Goal: Task Accomplishment & Management: Use online tool/utility

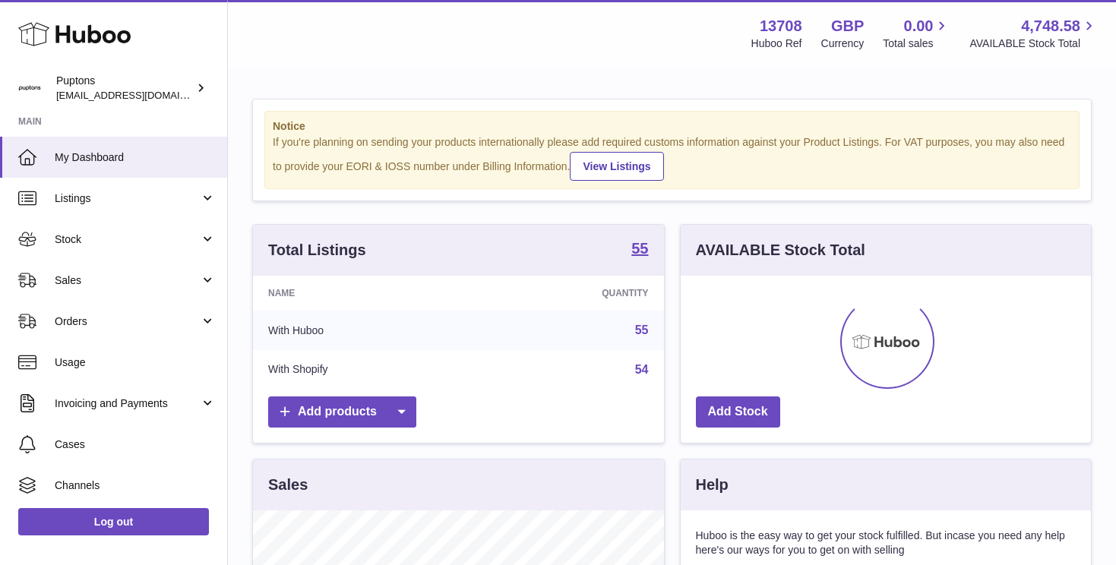
scroll to position [237, 410]
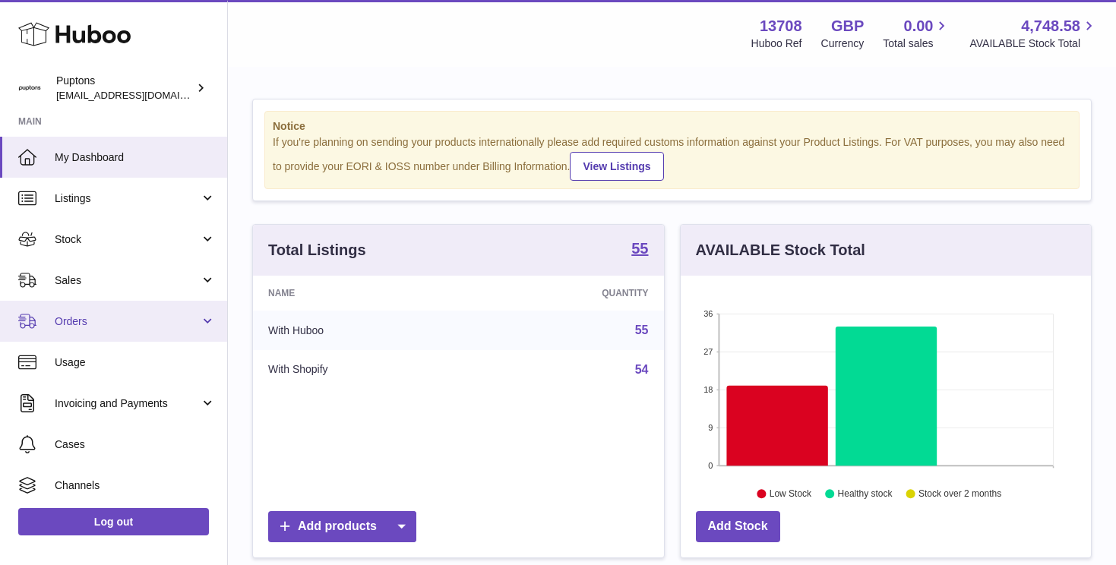
click at [84, 317] on span "Orders" at bounding box center [127, 321] width 145 height 14
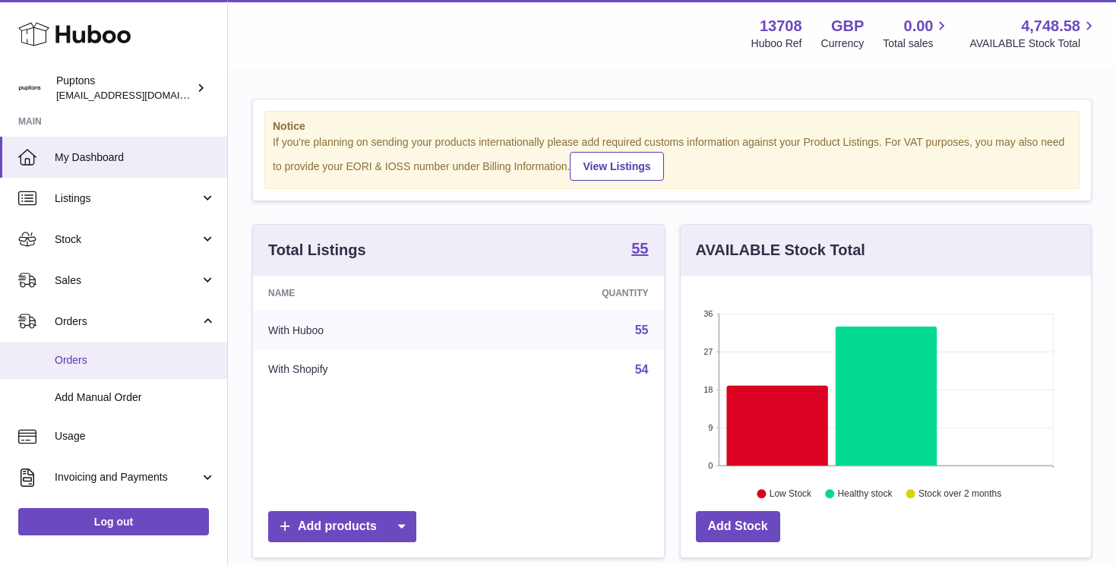
click at [86, 355] on span "Orders" at bounding box center [135, 360] width 161 height 14
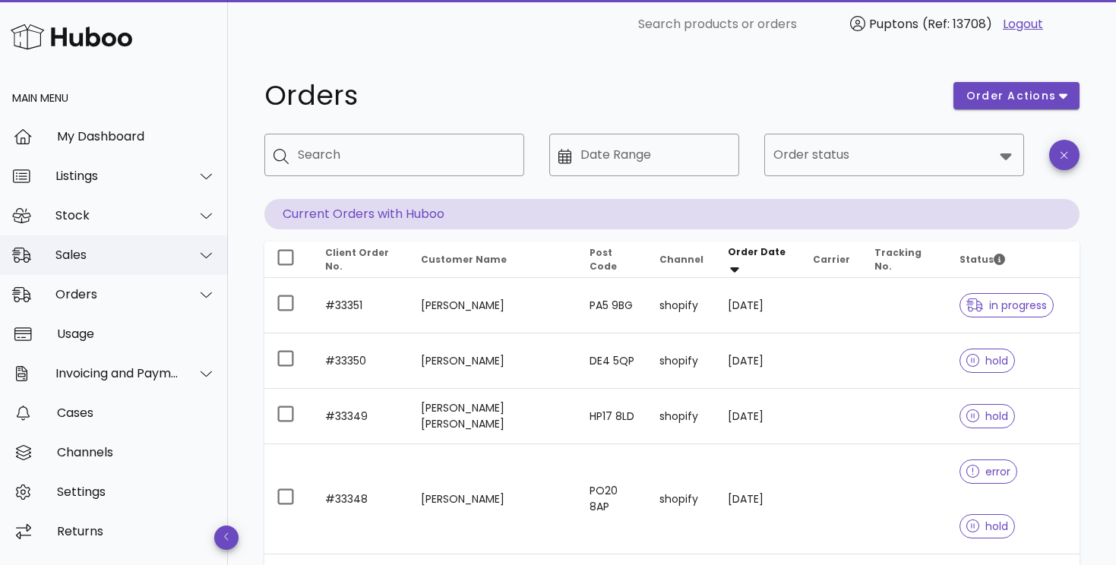
click at [77, 258] on div "Sales" at bounding box center [117, 255] width 124 height 14
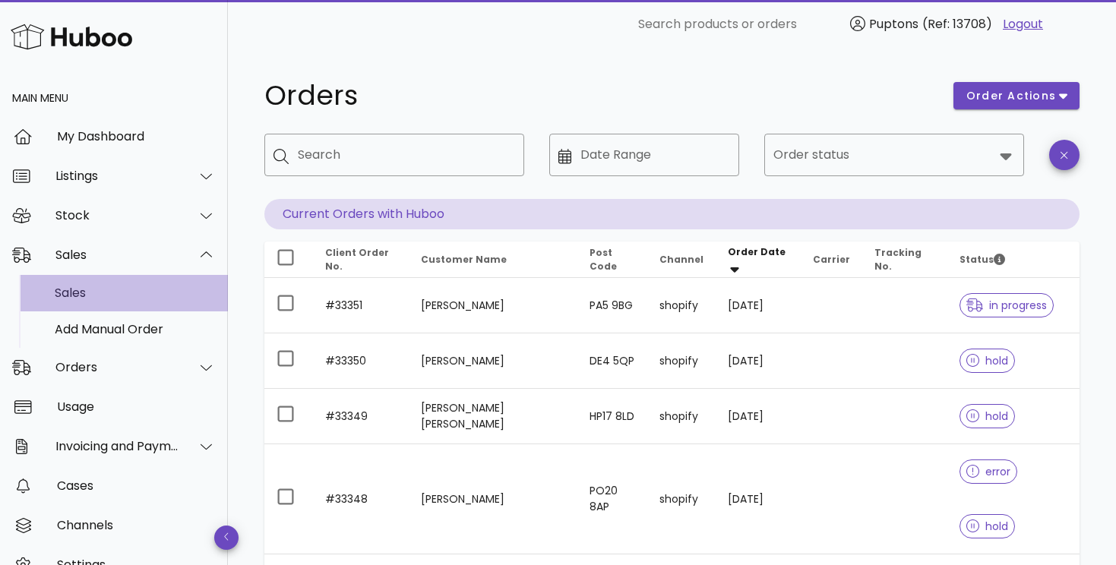
click at [79, 287] on div "Sales" at bounding box center [135, 293] width 161 height 14
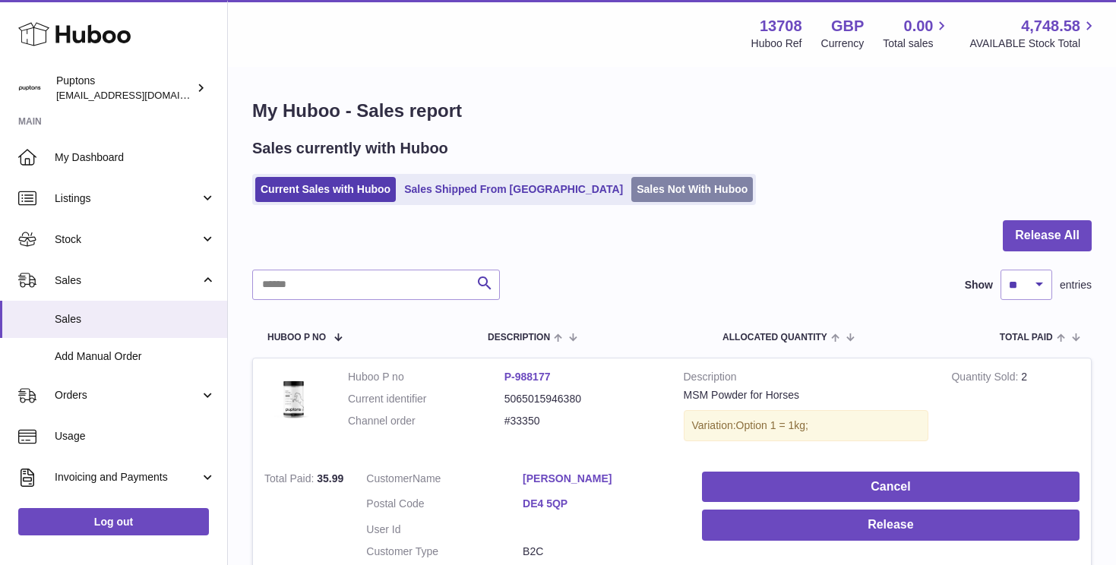
click at [631, 185] on link "Sales Not With Huboo" at bounding box center [692, 189] width 122 height 25
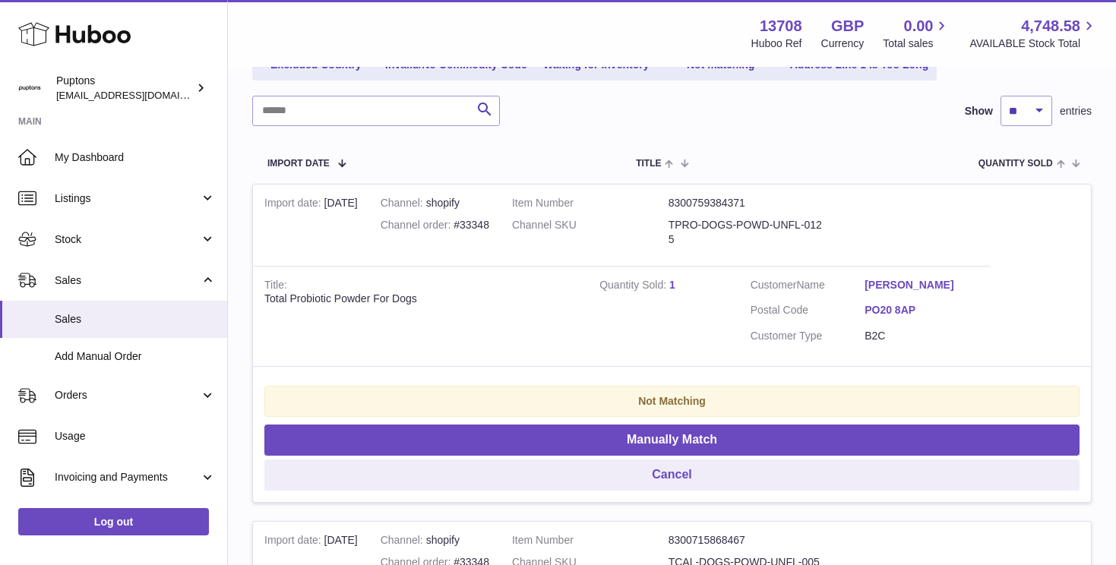
scroll to position [172, 0]
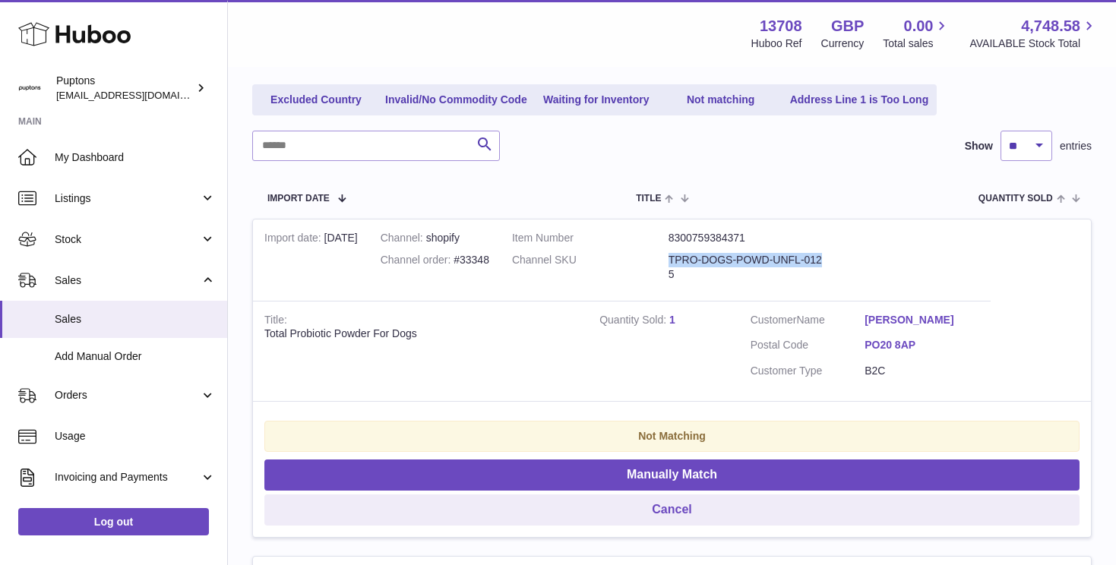
drag, startPoint x: 831, startPoint y: 258, endPoint x: 675, endPoint y: 258, distance: 156.5
click at [675, 258] on dl "Item Number 8300759384371 Channel SKU TPRO-DOGS-POWD-UNFL-0125" at bounding box center [668, 260] width 313 height 58
drag, startPoint x: 692, startPoint y: 269, endPoint x: 675, endPoint y: 258, distance: 20.5
click at [675, 258] on dl "Item Number 8300759384371 Channel SKU TPRO-DOGS-POWD-UNFL-0125" at bounding box center [668, 260] width 313 height 58
copy dl "TPRO-DOGS-POWD-UNFL-0125"
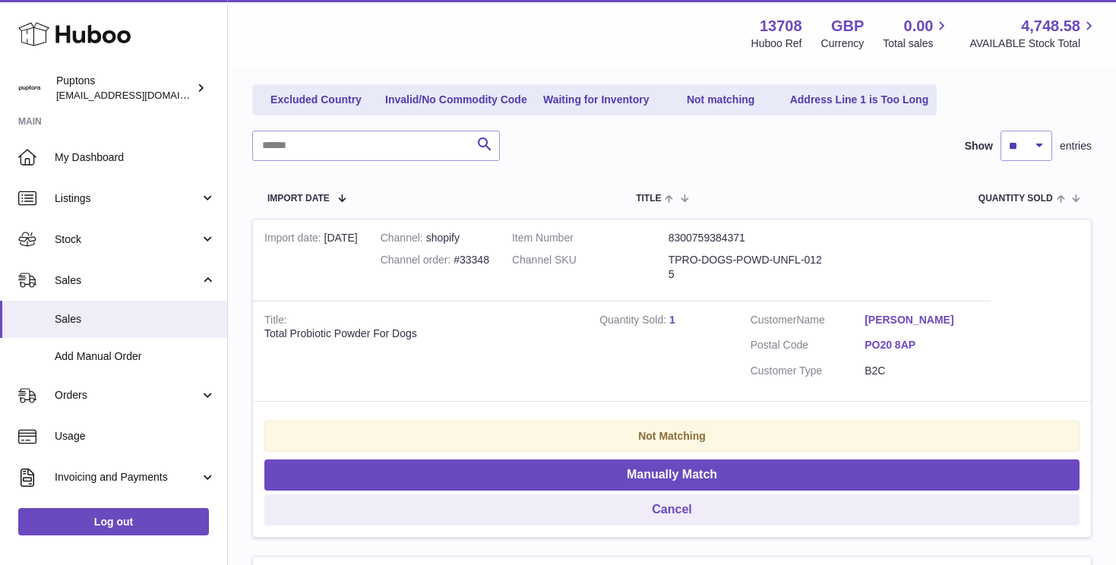
click at [710, 311] on td "Quantity Sold 1" at bounding box center [663, 351] width 151 height 101
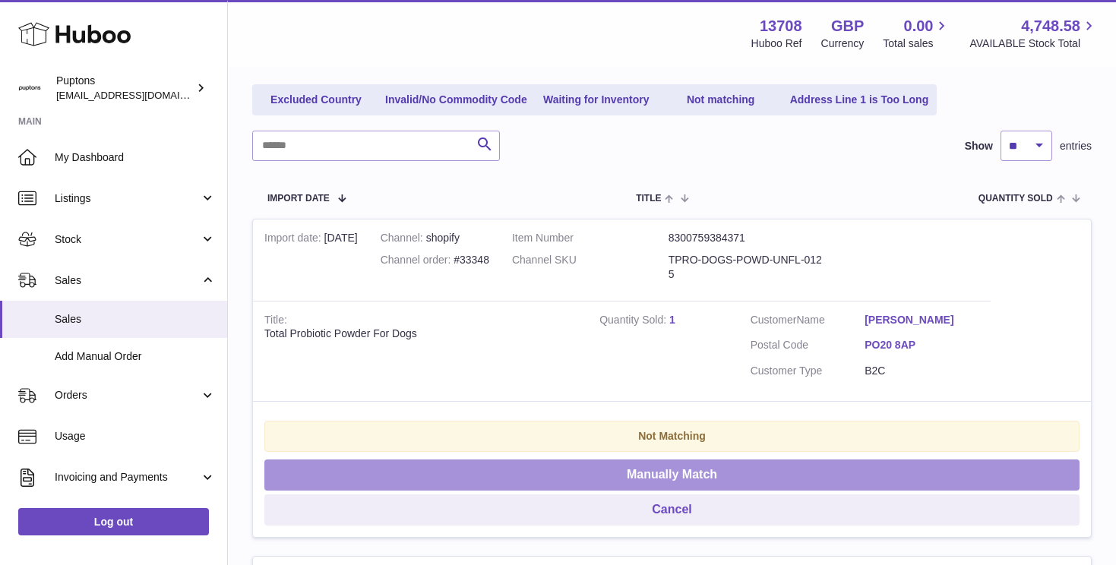
click at [649, 478] on button "Manually Match" at bounding box center [671, 475] width 815 height 31
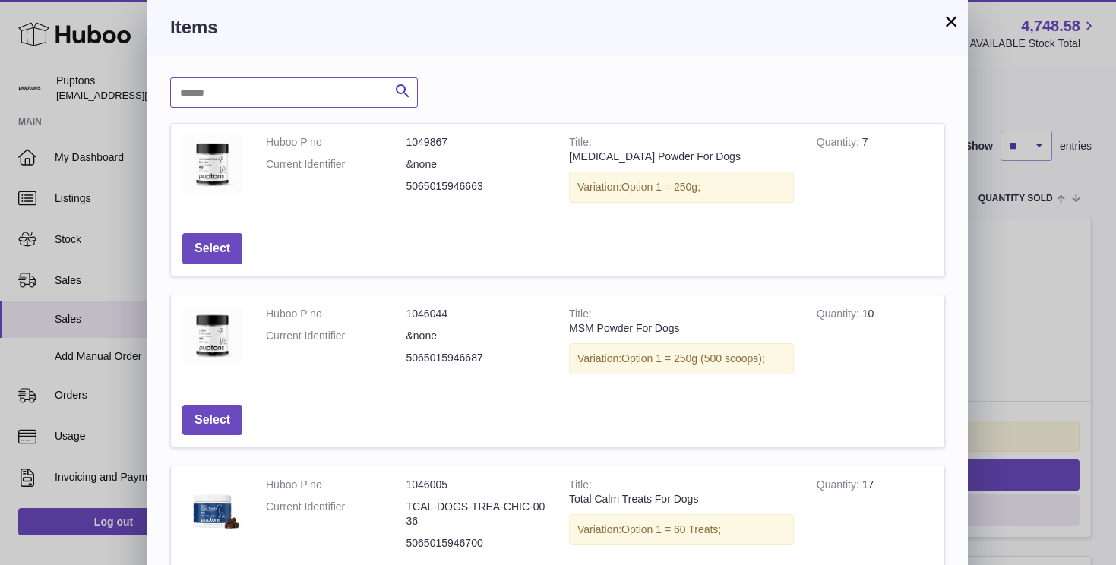
click at [228, 88] on input "text" at bounding box center [294, 92] width 248 height 30
paste input "**********"
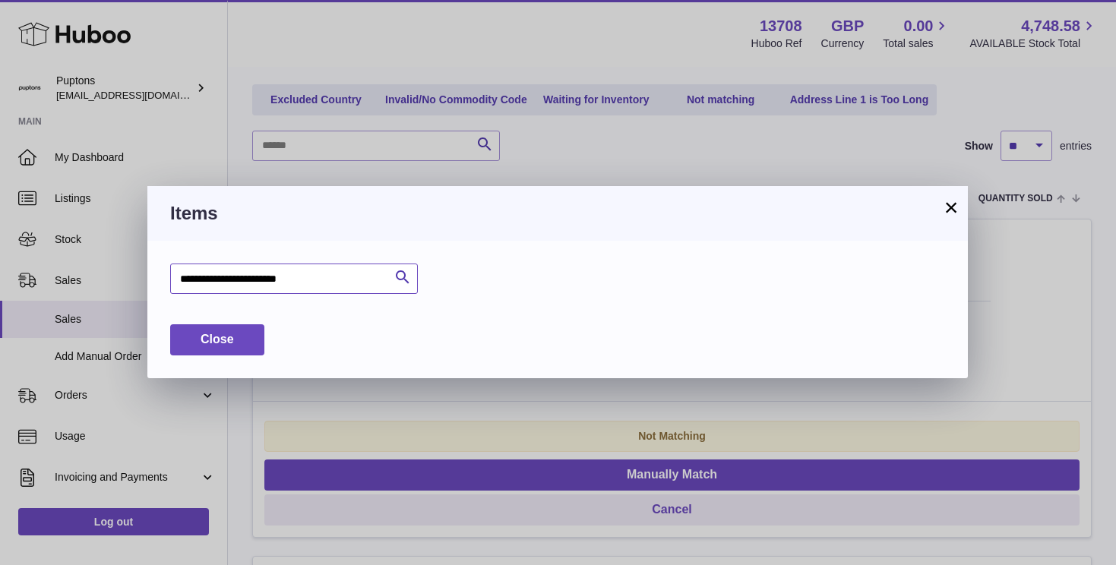
drag, startPoint x: 373, startPoint y: 278, endPoint x: 166, endPoint y: 277, distance: 206.6
click at [167, 277] on div "**********" at bounding box center [557, 309] width 820 height 137
type input "*********"
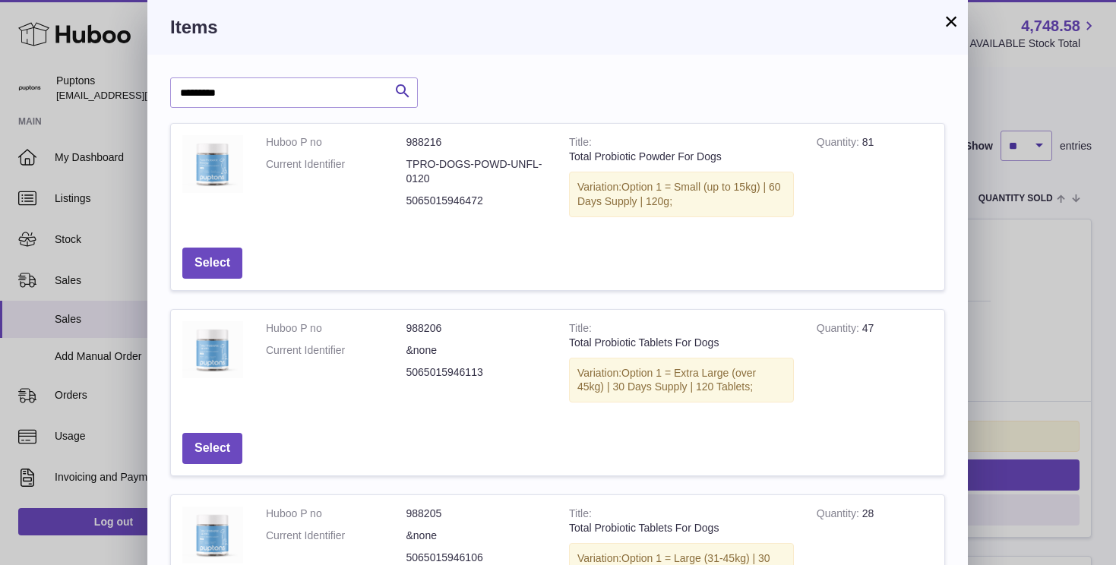
click at [956, 22] on button "×" at bounding box center [951, 21] width 18 height 18
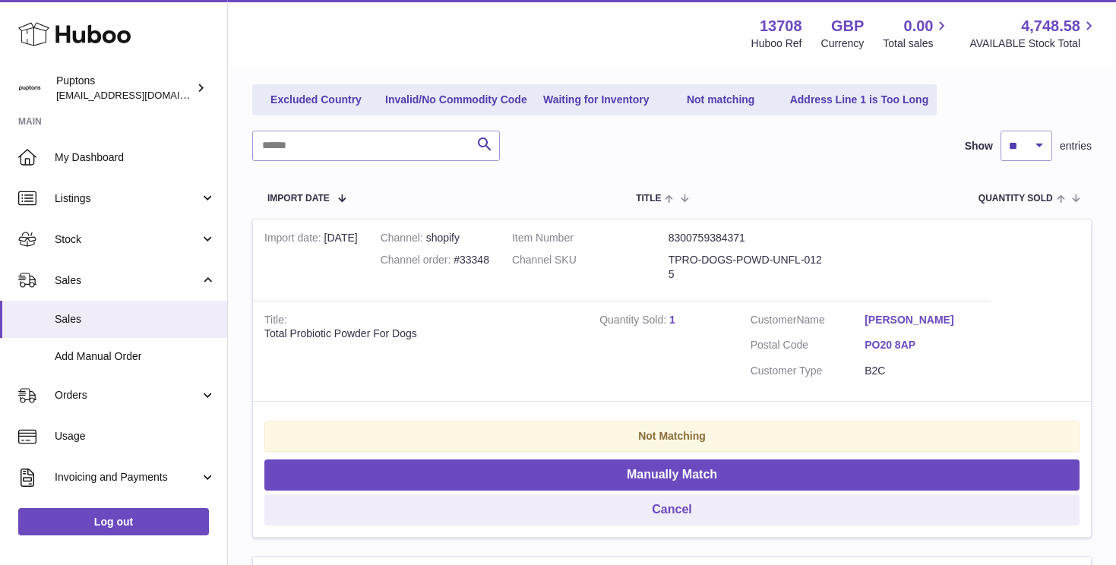
click at [907, 320] on link "[PERSON_NAME]" at bounding box center [921, 320] width 114 height 14
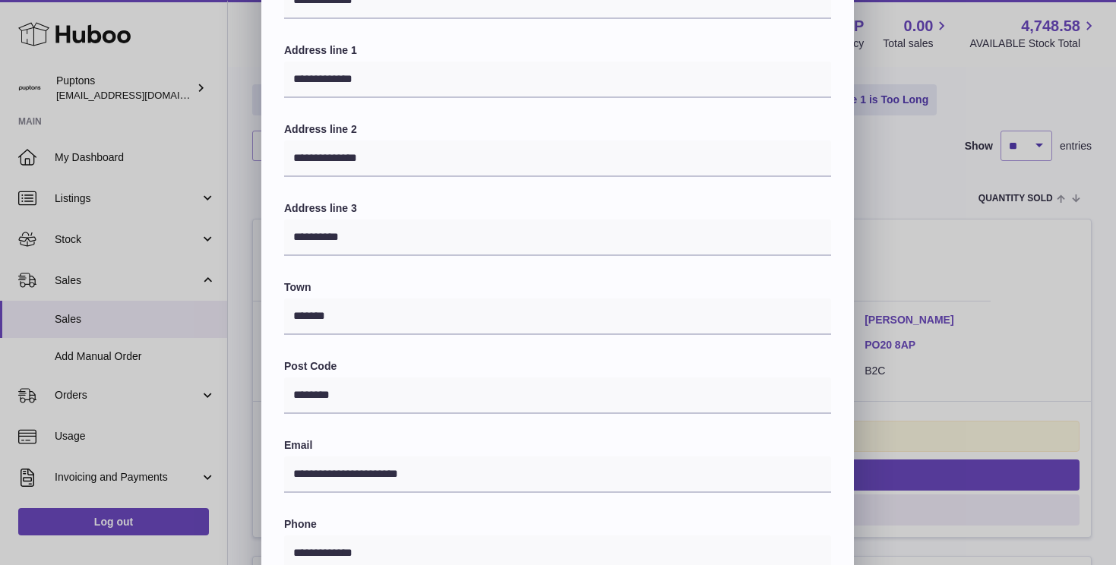
scroll to position [116, 0]
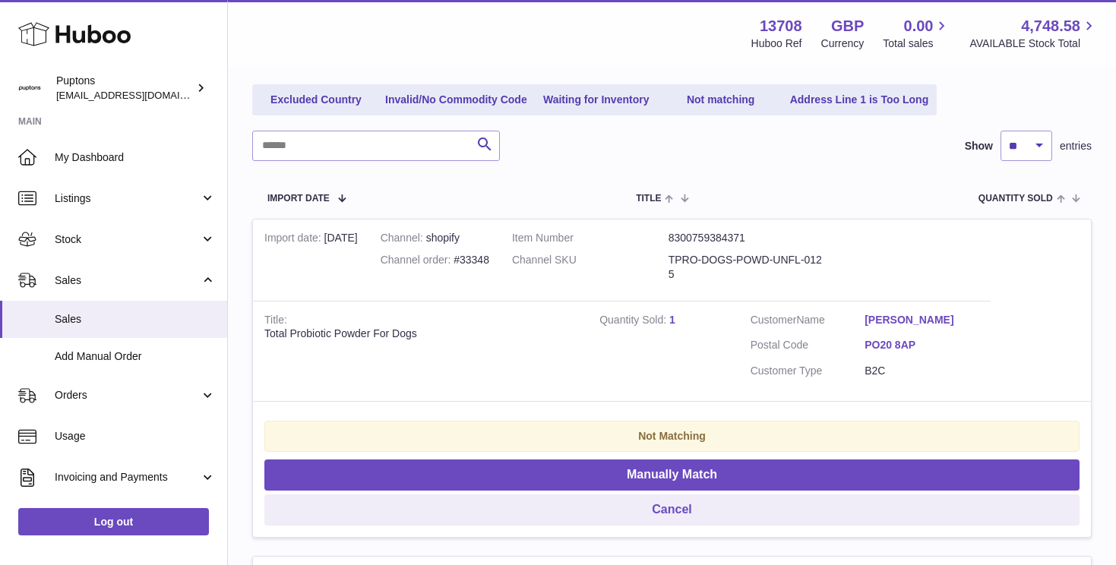
click at [975, 308] on div at bounding box center [558, 282] width 1116 height 565
drag, startPoint x: 496, startPoint y: 260, endPoint x: 469, endPoint y: 260, distance: 27.3
click at [469, 260] on div "Channel order #33348" at bounding box center [435, 260] width 109 height 14
copy div "33348"
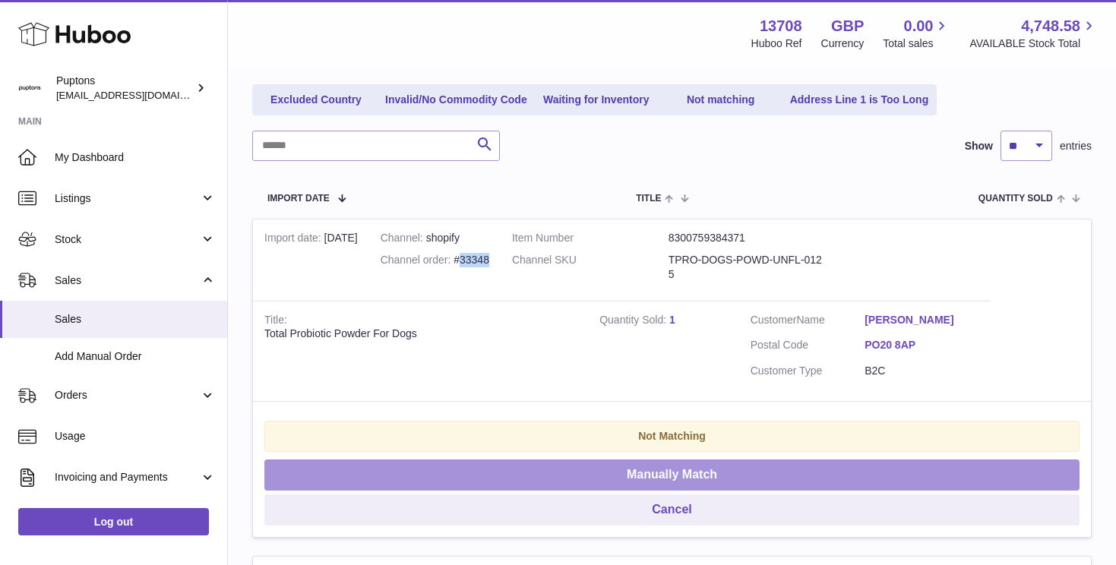
click at [664, 478] on button "Manually Match" at bounding box center [671, 475] width 815 height 31
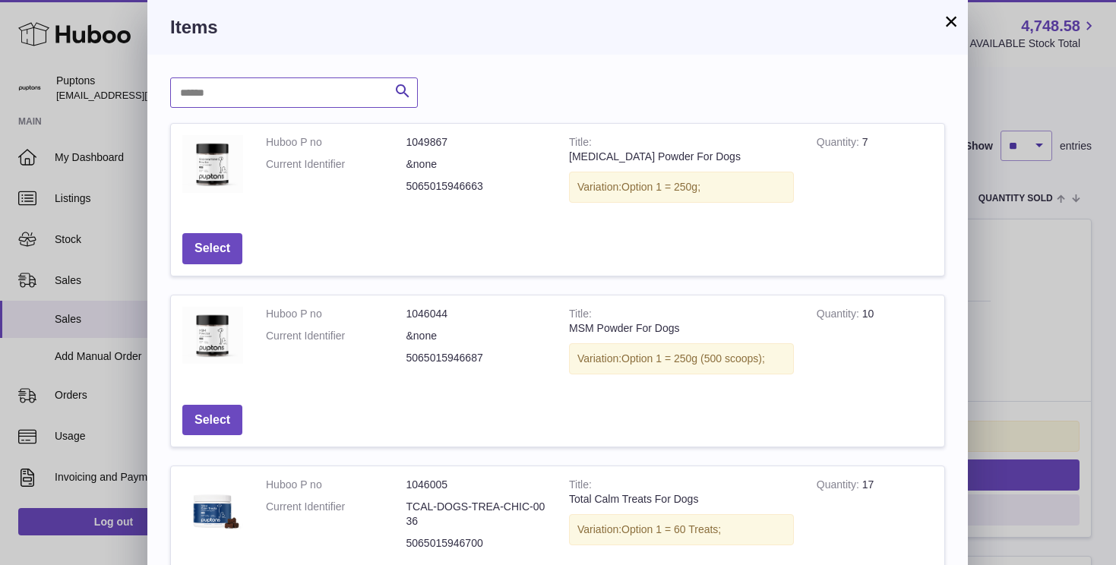
click at [291, 96] on input "text" at bounding box center [294, 92] width 248 height 30
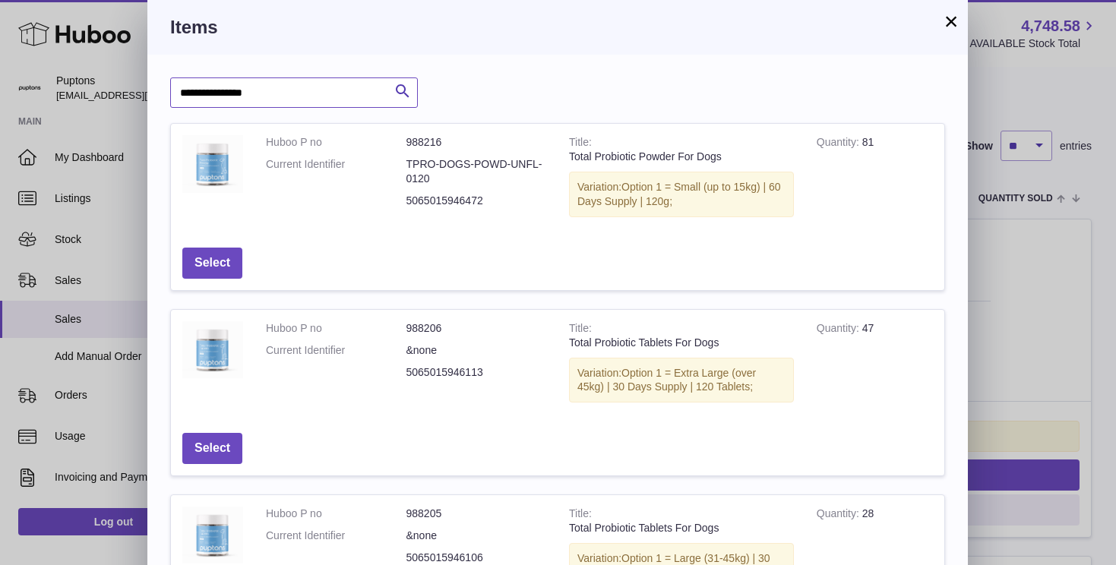
type input "**********"
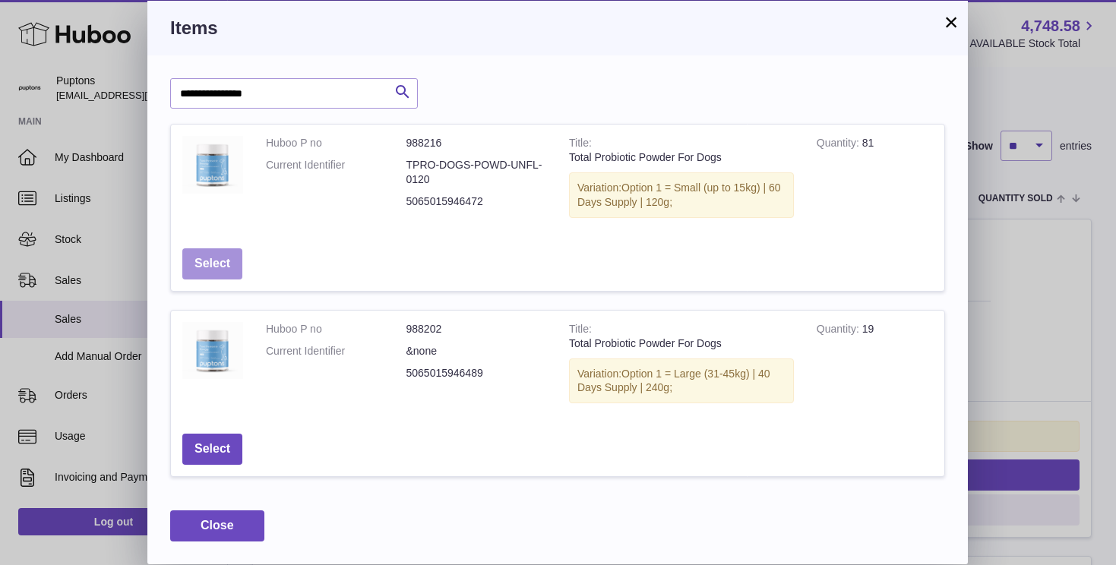
click at [214, 263] on button "Select" at bounding box center [212, 263] width 60 height 31
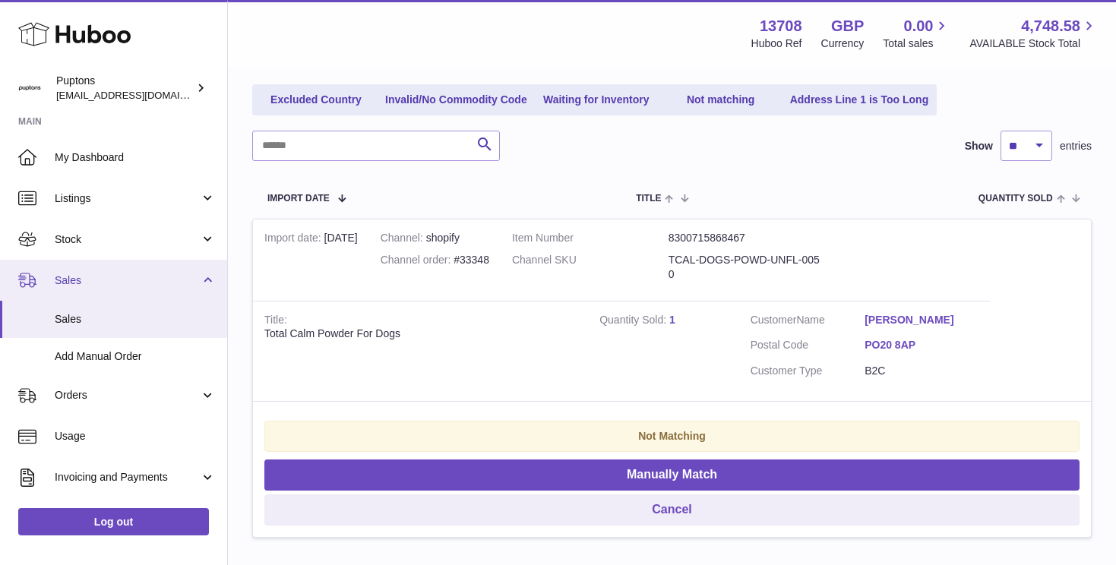
click at [75, 276] on span "Sales" at bounding box center [127, 280] width 145 height 14
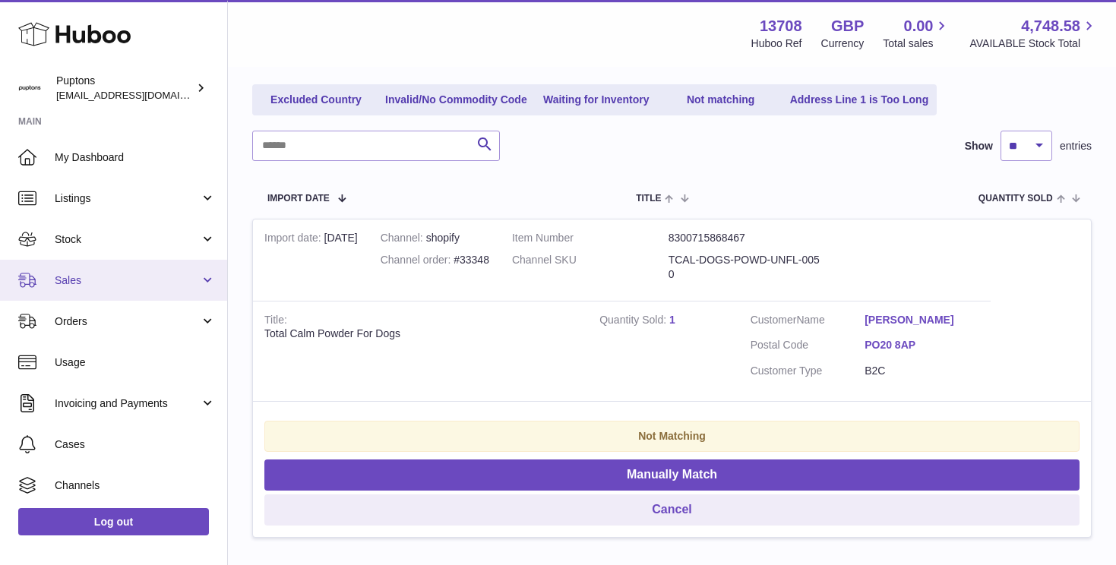
click at [72, 283] on span "Sales" at bounding box center [127, 280] width 145 height 14
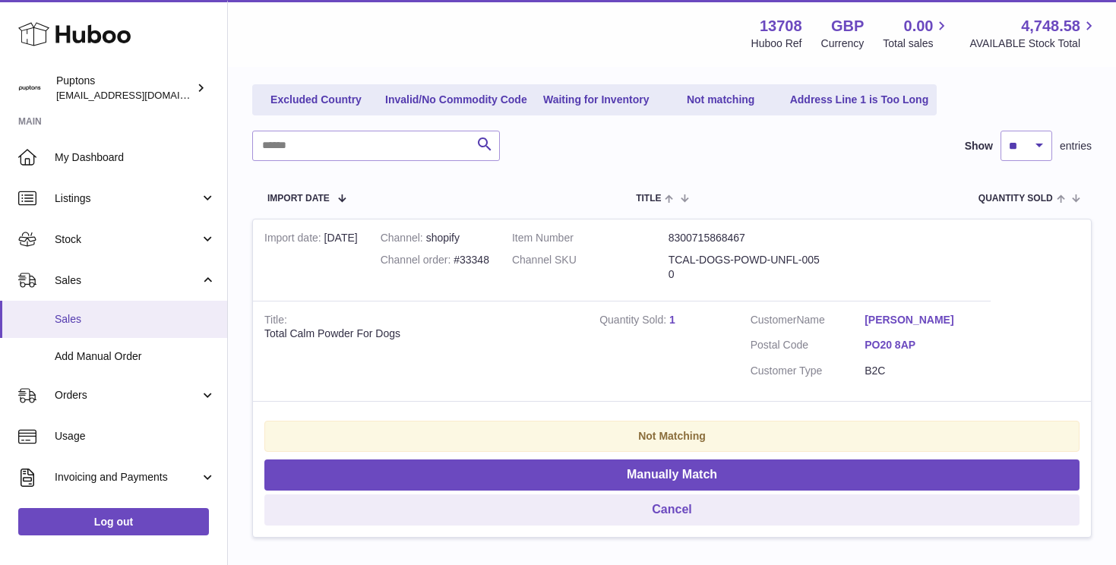
click at [70, 318] on span "Sales" at bounding box center [135, 319] width 161 height 14
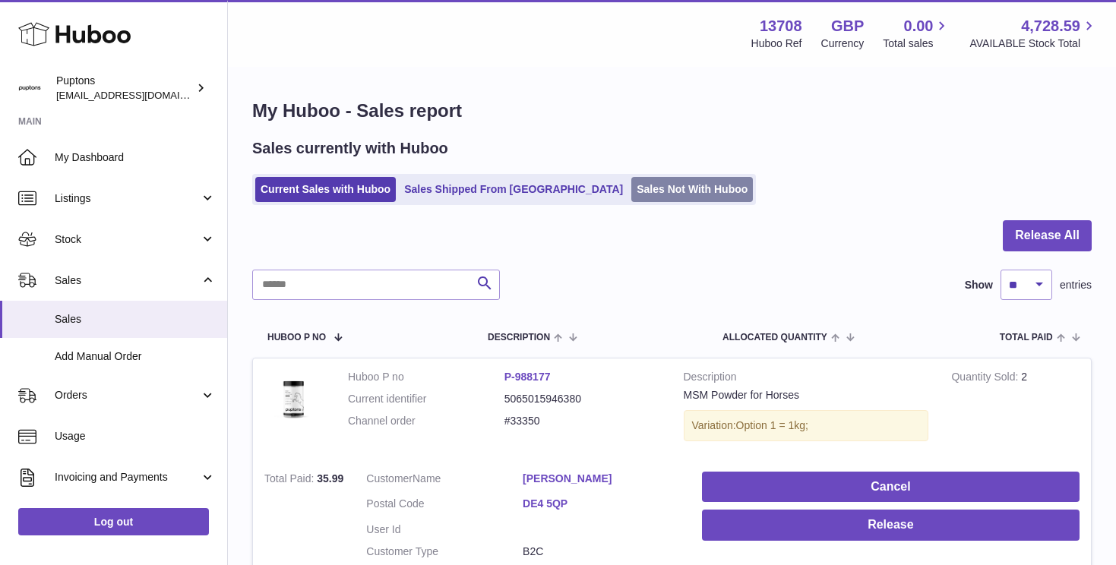
click at [631, 191] on link "Sales Not With Huboo" at bounding box center [692, 189] width 122 height 25
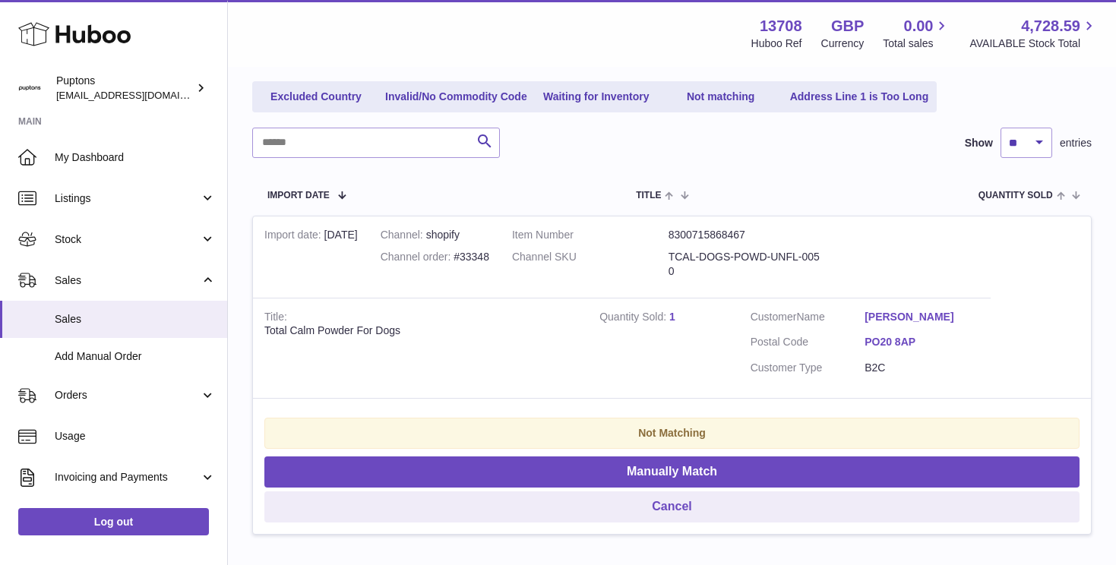
scroll to position [261, 0]
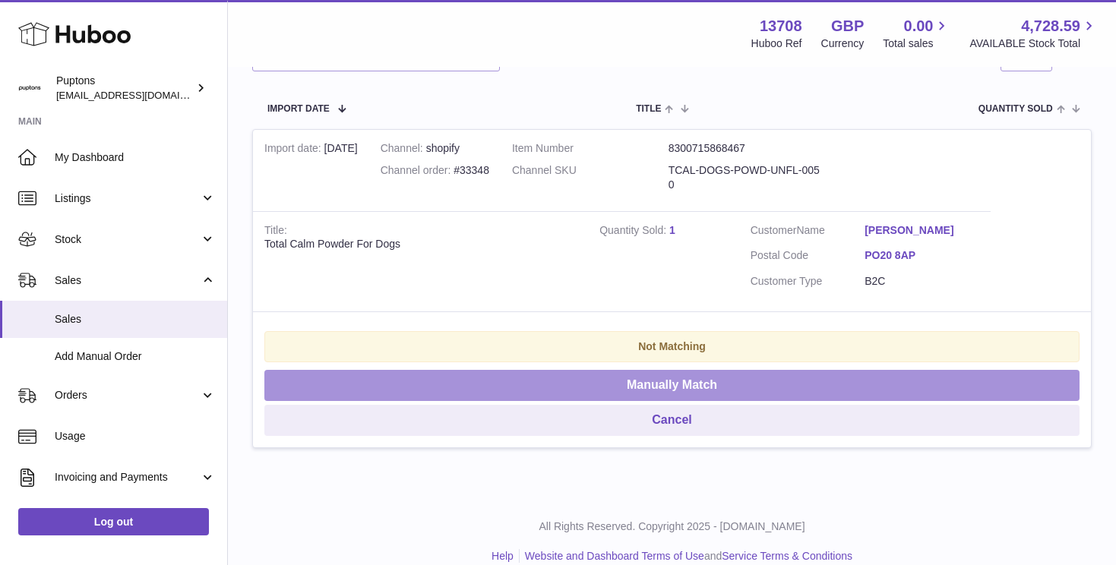
click at [673, 390] on button "Manually Match" at bounding box center [671, 385] width 815 height 31
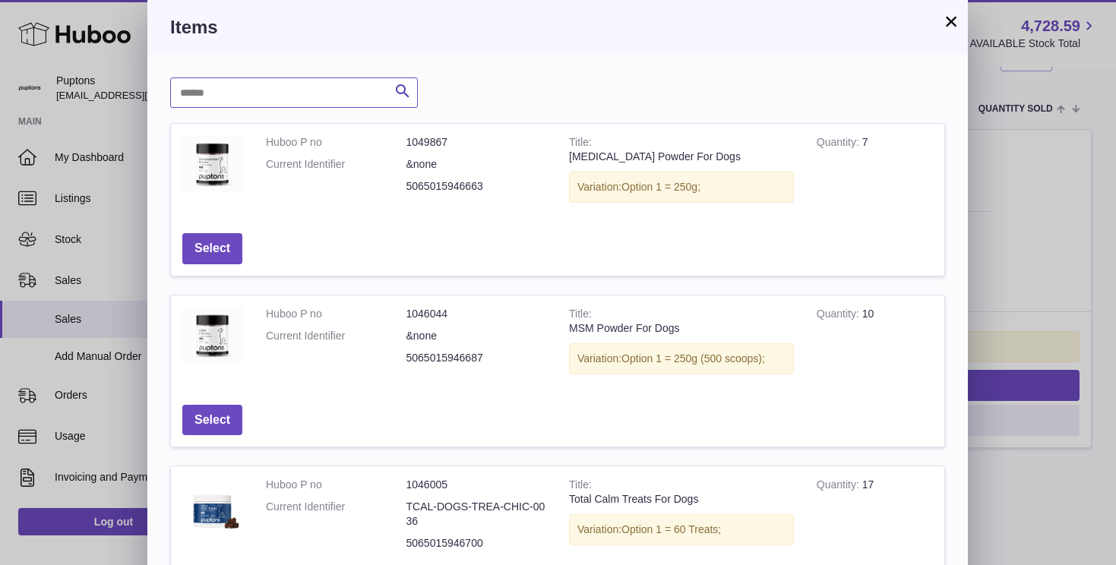
click at [229, 94] on input "text" at bounding box center [294, 92] width 248 height 30
type input "**********"
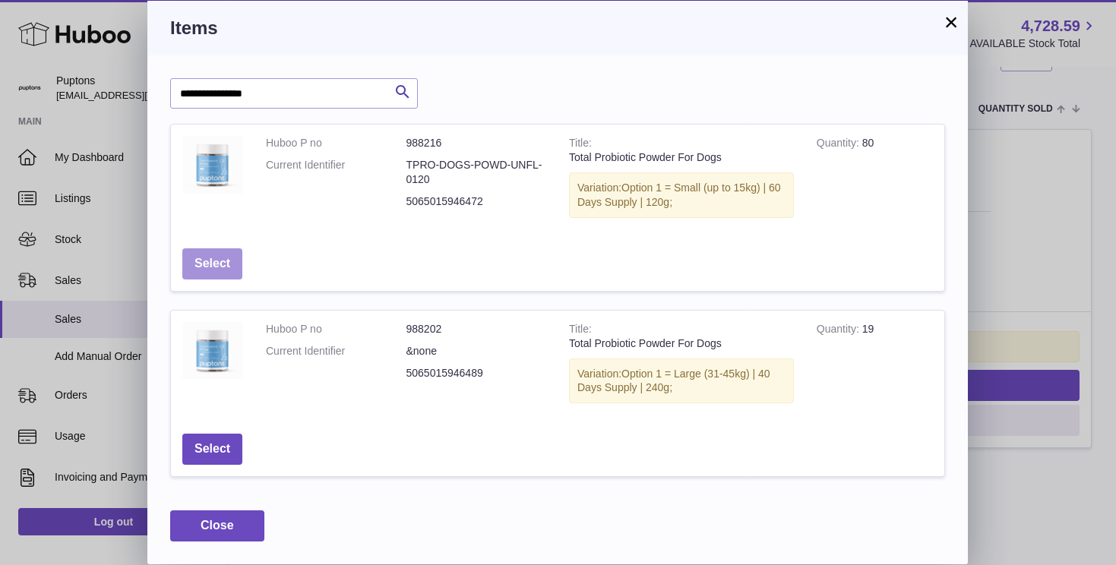
click at [215, 261] on button "Select" at bounding box center [212, 263] width 60 height 31
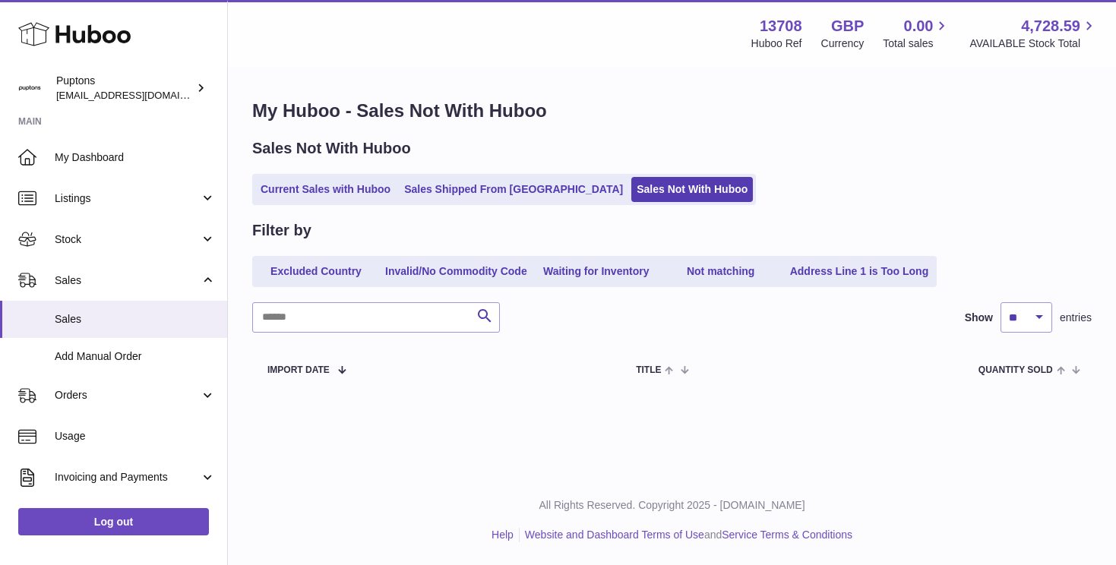
scroll to position [0, 0]
click at [460, 182] on link "Sales Shipped From [GEOGRAPHIC_DATA]" at bounding box center [513, 189] width 229 height 25
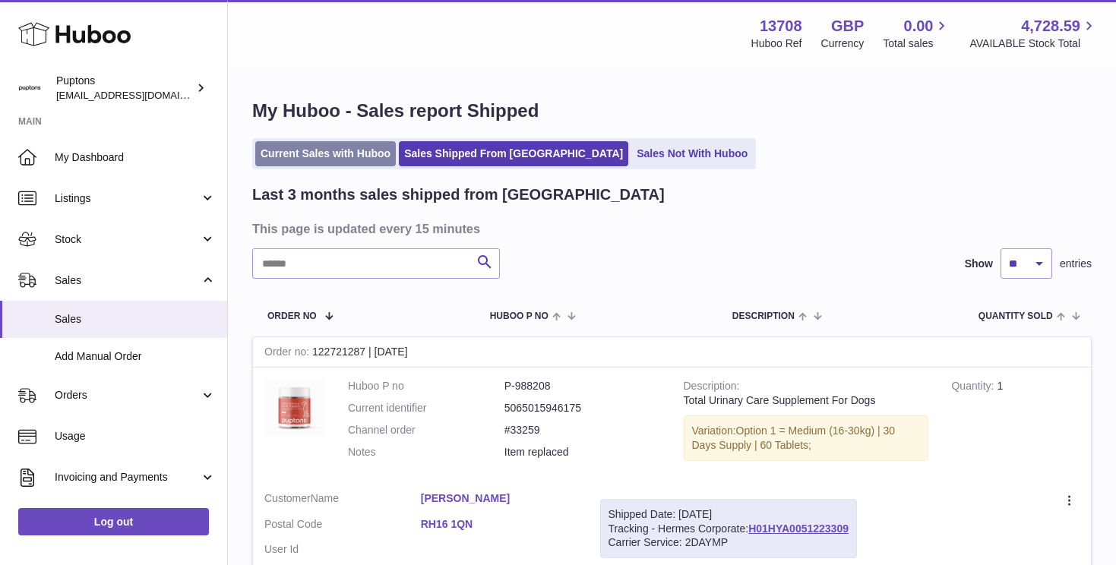
click at [330, 162] on link "Current Sales with Huboo" at bounding box center [325, 153] width 141 height 25
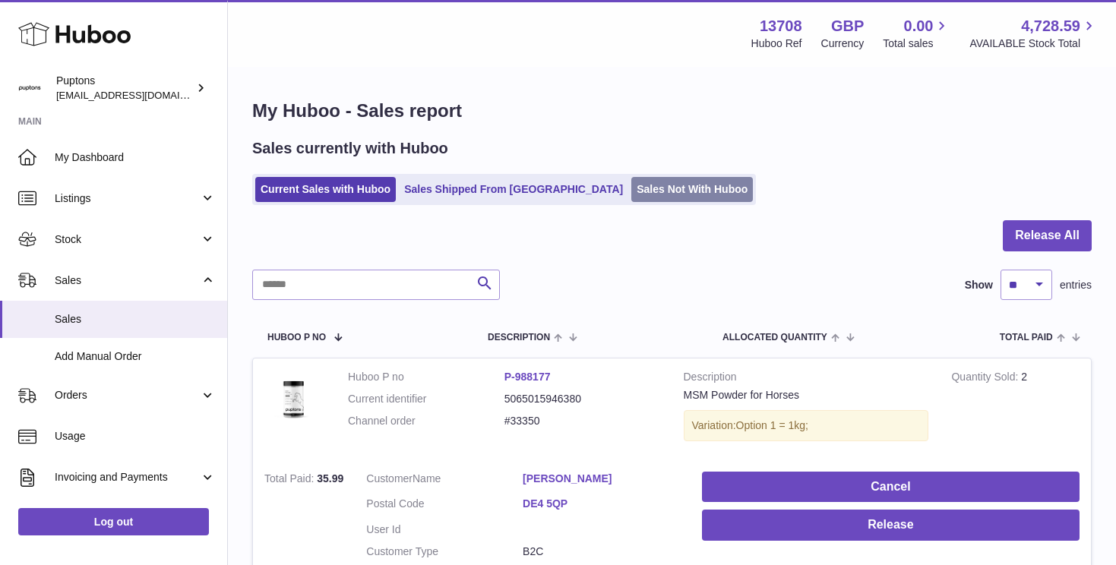
click at [631, 189] on link "Sales Not With Huboo" at bounding box center [692, 189] width 122 height 25
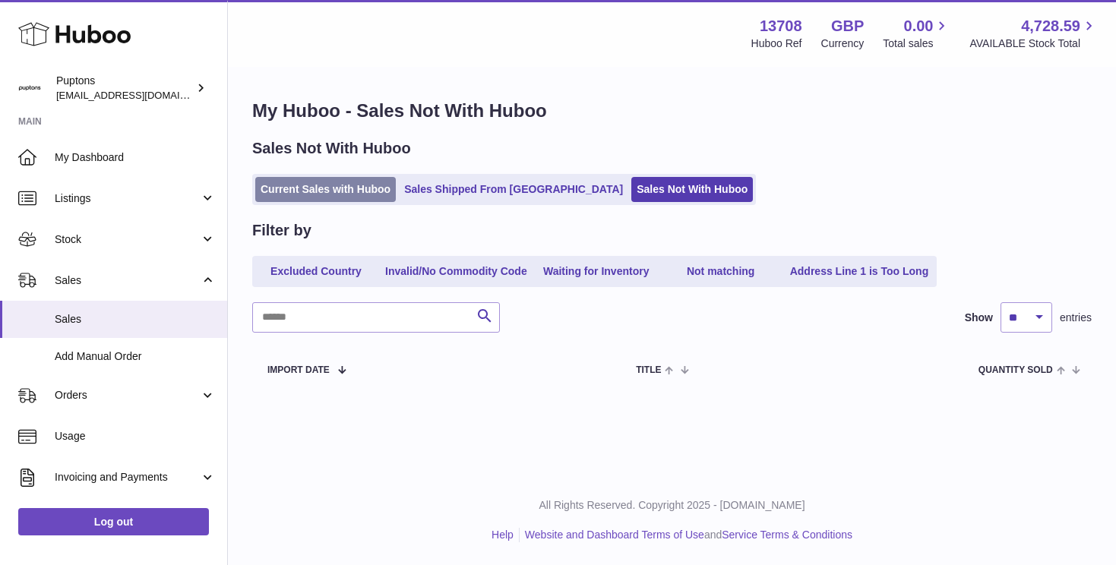
click at [293, 191] on link "Current Sales with Huboo" at bounding box center [325, 189] width 141 height 25
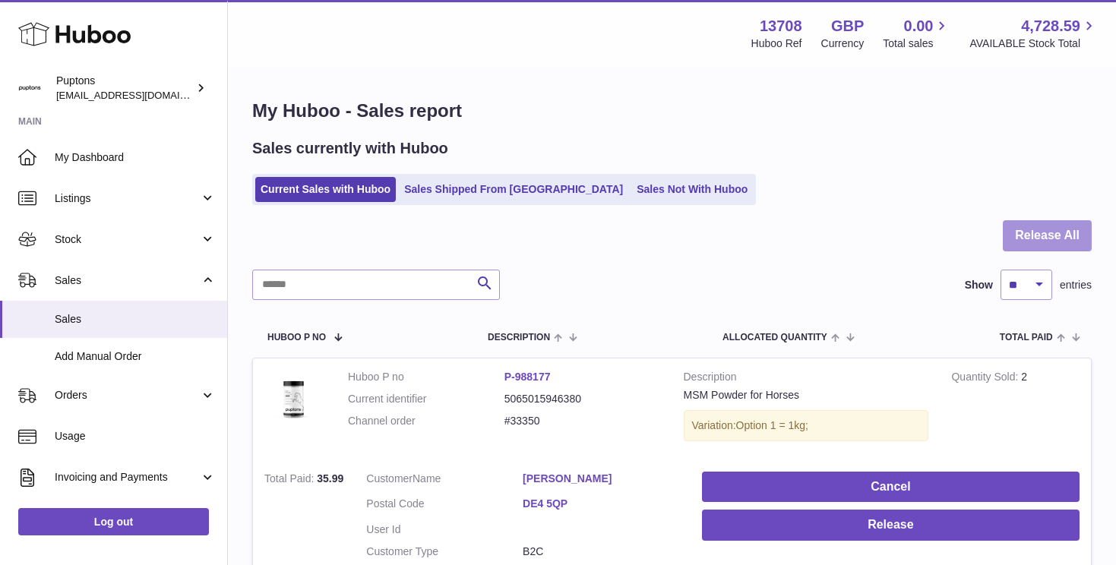
click at [1035, 232] on button "Release All" at bounding box center [1047, 235] width 89 height 31
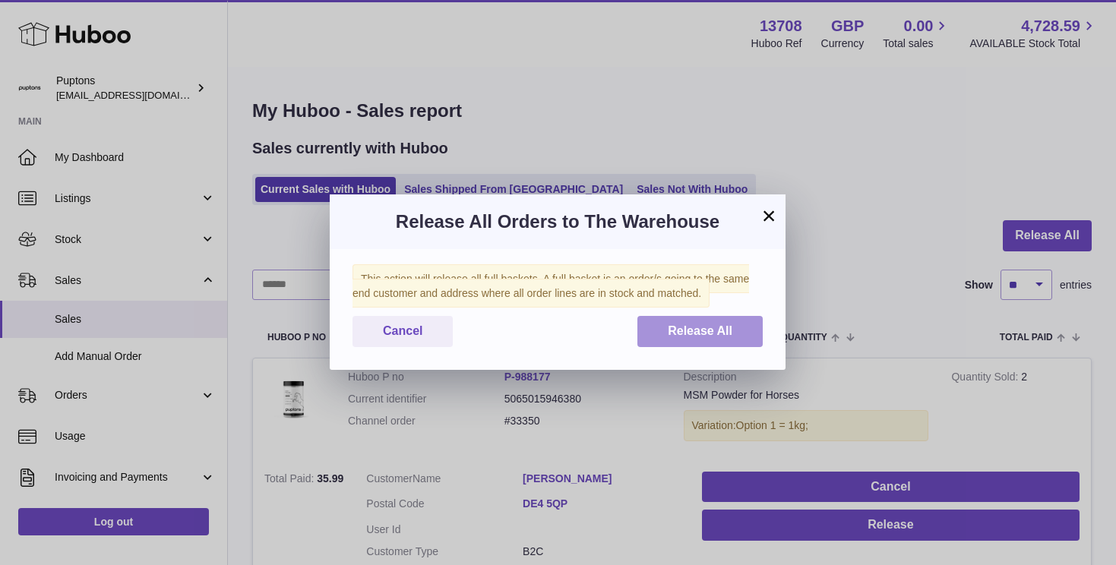
click at [728, 331] on span "Release All" at bounding box center [700, 330] width 65 height 13
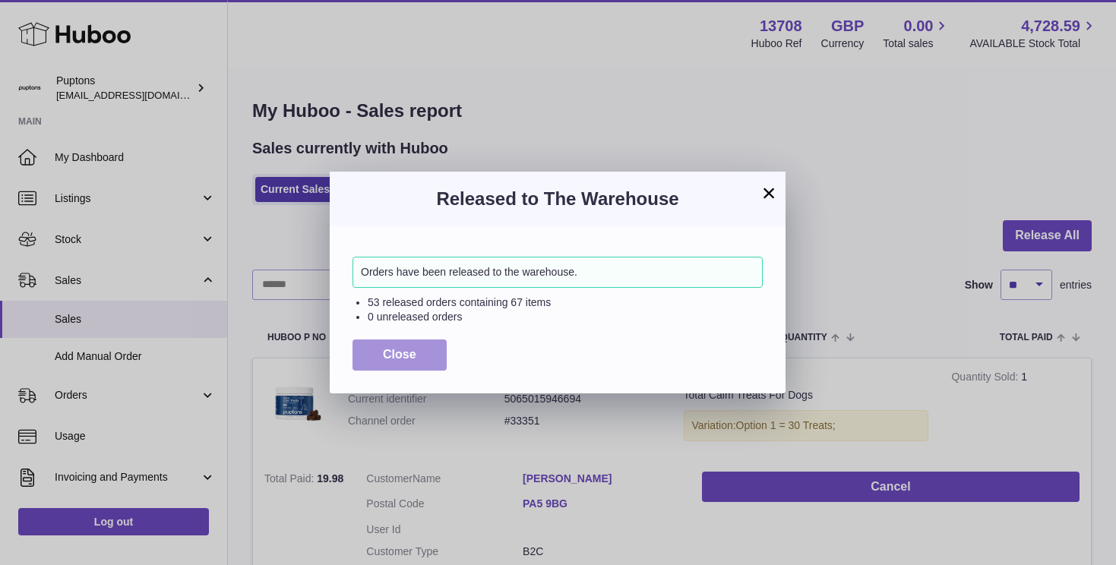
click at [387, 357] on span "Close" at bounding box center [399, 354] width 33 height 13
